Goal: Information Seeking & Learning: Learn about a topic

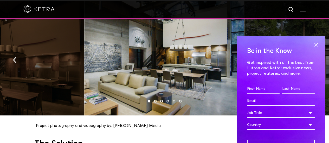
scroll to position [528, 0]
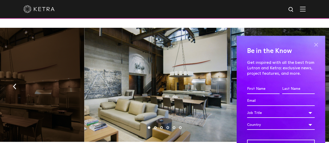
click at [312, 44] on span at bounding box center [316, 45] width 8 height 8
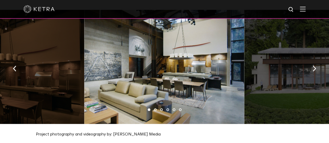
scroll to position [546, 0]
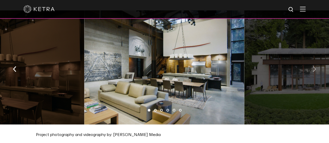
click at [315, 69] on button "button" at bounding box center [314, 69] width 11 height 18
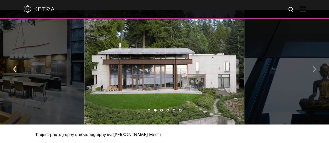
click at [315, 69] on button "button" at bounding box center [314, 69] width 11 height 18
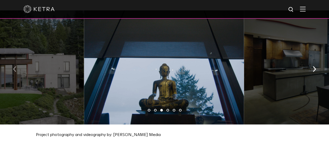
click at [14, 66] on img "button" at bounding box center [14, 69] width 3 height 6
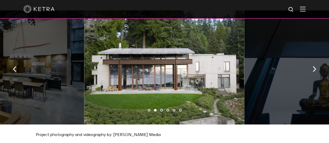
click at [190, 71] on div at bounding box center [164, 67] width 160 height 115
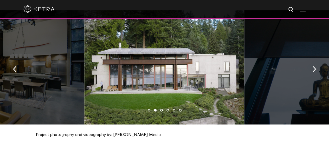
drag, startPoint x: 190, startPoint y: 71, endPoint x: 148, endPoint y: 72, distance: 41.9
click at [148, 72] on div at bounding box center [164, 67] width 160 height 115
click at [137, 73] on div at bounding box center [164, 67] width 160 height 115
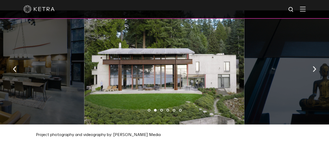
click at [137, 73] on div at bounding box center [164, 67] width 160 height 115
click at [316, 67] on button "button" at bounding box center [314, 69] width 11 height 18
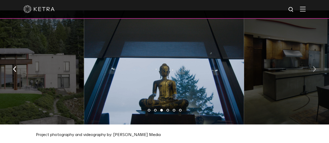
click at [316, 67] on button "button" at bounding box center [314, 69] width 11 height 18
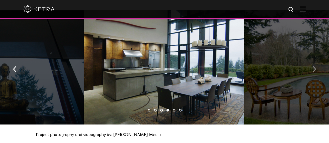
click at [316, 67] on button "button" at bounding box center [314, 69] width 11 height 18
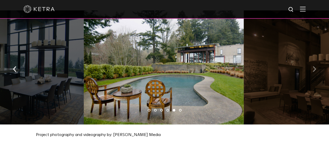
click at [316, 67] on button "button" at bounding box center [314, 69] width 11 height 18
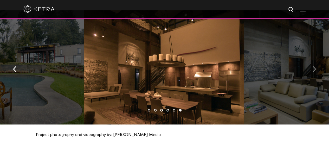
click at [316, 67] on button "button" at bounding box center [314, 69] width 11 height 18
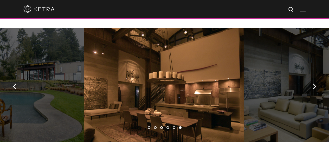
scroll to position [528, 0]
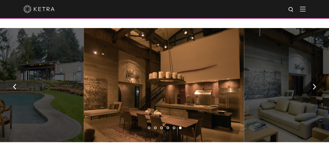
click at [171, 96] on div at bounding box center [164, 85] width 160 height 115
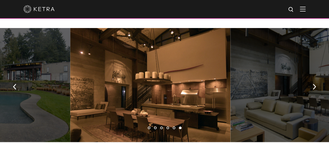
drag, startPoint x: 158, startPoint y: 78, endPoint x: 275, endPoint y: 60, distance: 118.3
click at [230, 60] on div at bounding box center [150, 85] width 160 height 115
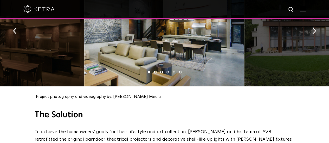
scroll to position [544, 0]
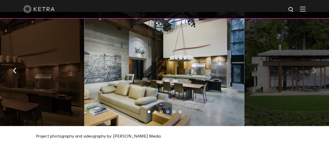
click at [310, 70] on button "button" at bounding box center [314, 70] width 11 height 18
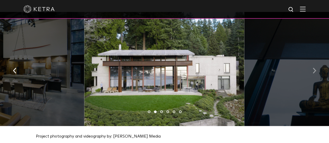
click at [310, 70] on button "button" at bounding box center [314, 70] width 11 height 18
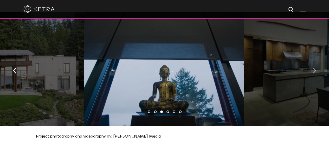
click at [310, 70] on button "button" at bounding box center [314, 70] width 11 height 18
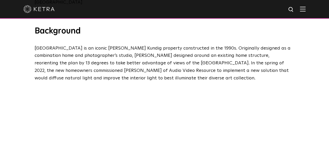
scroll to position [209, 0]
click at [35, 44] on p "[GEOGRAPHIC_DATA] is an iconic [PERSON_NAME] Kundig property constructed in the…" at bounding box center [163, 62] width 257 height 37
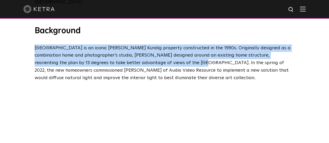
drag, startPoint x: 35, startPoint y: 43, endPoint x: 149, endPoint y: 59, distance: 114.5
click at [149, 59] on p "[GEOGRAPHIC_DATA] is an iconic [PERSON_NAME] Kundig property constructed in the…" at bounding box center [163, 62] width 257 height 37
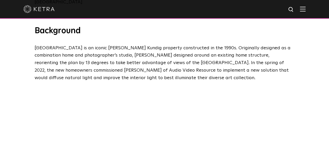
click at [221, 56] on p "[GEOGRAPHIC_DATA] is an iconic [PERSON_NAME] Kundig property constructed in the…" at bounding box center [163, 62] width 257 height 37
click at [188, 54] on p "[GEOGRAPHIC_DATA] is an iconic [PERSON_NAME] Kundig property constructed in the…" at bounding box center [163, 62] width 257 height 37
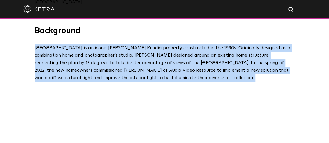
click at [188, 54] on p "[GEOGRAPHIC_DATA] is an iconic [PERSON_NAME] Kundig property constructed in the…" at bounding box center [163, 62] width 257 height 37
copy span "[GEOGRAPHIC_DATA] is an iconic [PERSON_NAME] Kundig property constructed in the…"
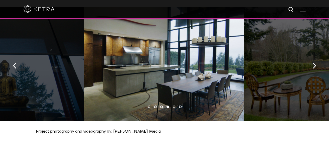
scroll to position [546, 0]
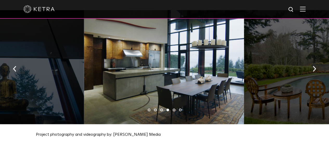
click at [154, 68] on div at bounding box center [164, 67] width 160 height 115
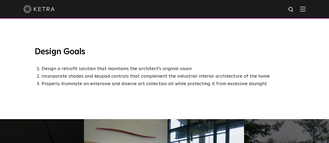
scroll to position [439, 0]
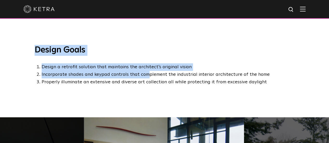
drag, startPoint x: 34, startPoint y: 46, endPoint x: 163, endPoint y: 82, distance: 134.1
click at [163, 82] on div "Design Goals Design a retrofit solution that maintains the architect’s original…" at bounding box center [164, 81] width 329 height 72
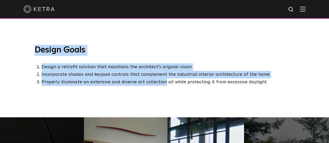
click at [209, 71] on li "Incorporate shades and keypad controls that complement the industrial interior …" at bounding box center [168, 75] width 253 height 8
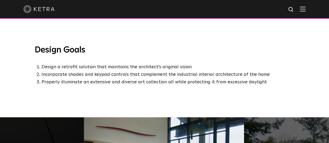
click at [146, 71] on li "Incorporate shades and keypad controls that complement the industrial interior …" at bounding box center [168, 75] width 253 height 8
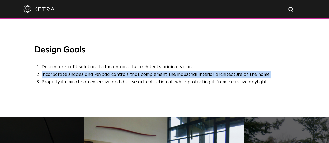
click at [146, 71] on li "Incorporate shades and keypad controls that complement the industrial interior …" at bounding box center [168, 75] width 253 height 8
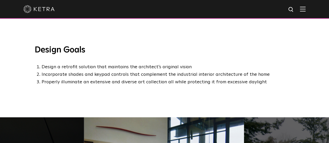
click at [137, 63] on li "Design a retrofit solution that maintains the architect’s original vision" at bounding box center [168, 67] width 253 height 8
click at [36, 45] on h3 "Design Goals" at bounding box center [165, 50] width 260 height 11
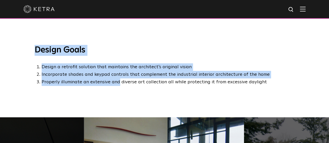
drag, startPoint x: 36, startPoint y: 44, endPoint x: 112, endPoint y: 81, distance: 85.0
click at [112, 81] on div "Design Goals Design a retrofit solution that maintains the architect’s original…" at bounding box center [164, 81] width 329 height 72
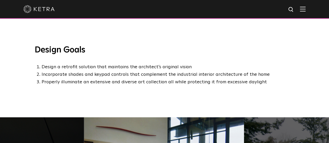
click at [268, 80] on li "Properly illuminate an extensive and diverse art collection all while protectin…" at bounding box center [168, 82] width 253 height 8
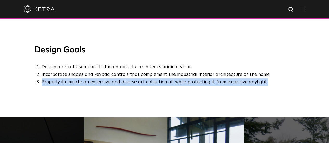
click at [268, 80] on li "Properly illuminate an extensive and diverse art collection all while protectin…" at bounding box center [168, 82] width 253 height 8
drag, startPoint x: 268, startPoint y: 80, endPoint x: 261, endPoint y: 75, distance: 8.7
click at [261, 78] on li "Properly illuminate an extensive and diverse art collection all while protectin…" at bounding box center [168, 82] width 253 height 8
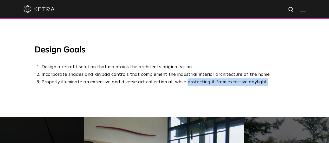
drag, startPoint x: 261, startPoint y: 75, endPoint x: 179, endPoint y: 74, distance: 81.9
click at [179, 78] on li "Properly illuminate an extensive and diverse art collection all while protectin…" at bounding box center [168, 82] width 253 height 8
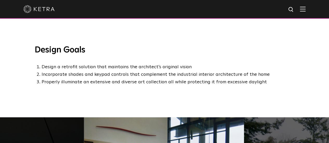
click at [35, 45] on h3 "Design Goals" at bounding box center [165, 50] width 260 height 11
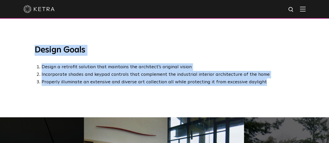
drag, startPoint x: 34, startPoint y: 44, endPoint x: 273, endPoint y: 99, distance: 245.3
click at [273, 99] on div "Design Goals Design a retrofit solution that maintains the architect’s original…" at bounding box center [164, 81] width 329 height 72
copy div "Design Goals Design a retrofit solution that maintains the architect’s original…"
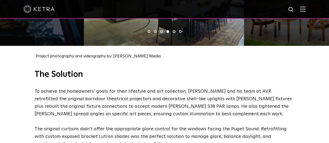
scroll to position [647, 0]
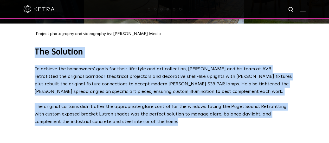
drag, startPoint x: 34, startPoint y: 49, endPoint x: 273, endPoint y: 115, distance: 248.3
click at [273, 115] on div "The Solution To achieve the homeowners’ goals for their lifestyle and art colle…" at bounding box center [164, 86] width 270 height 79
copy div "The Solution To achieve the homeowners’ goals for their lifestyle and art colle…"
click at [18, 78] on div "The Solution To achieve the homeowners’ goals for their lifestyle and art colle…" at bounding box center [164, 86] width 329 height 79
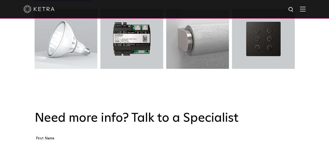
scroll to position [778, 0]
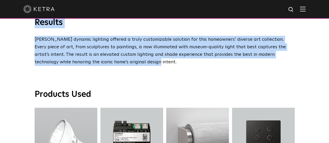
drag, startPoint x: 31, startPoint y: 45, endPoint x: 136, endPoint y: 55, distance: 105.2
copy span "The Solution To achieve the homeowners’ goals for their lifestyle and art colle…"
